Goal: Browse casually

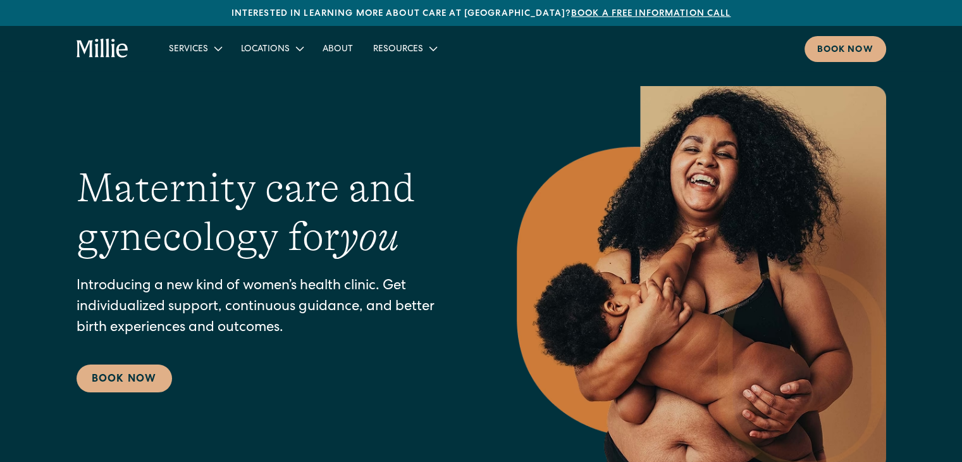
click at [0, 302] on div "Maternity care and gynecology for you Introducing a new kind of women’s health …" at bounding box center [481, 278] width 962 height 384
click at [3, 321] on div "Maternity care and gynecology for you Introducing a new kind of women’s health …" at bounding box center [481, 278] width 962 height 384
